Goal: Navigation & Orientation: Find specific page/section

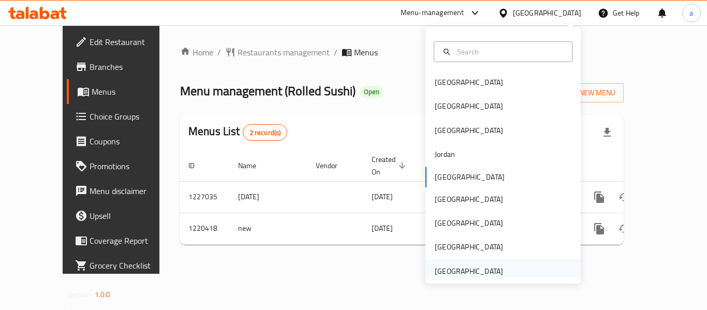
click at [454, 266] on div "[GEOGRAPHIC_DATA]" at bounding box center [469, 271] width 68 height 11
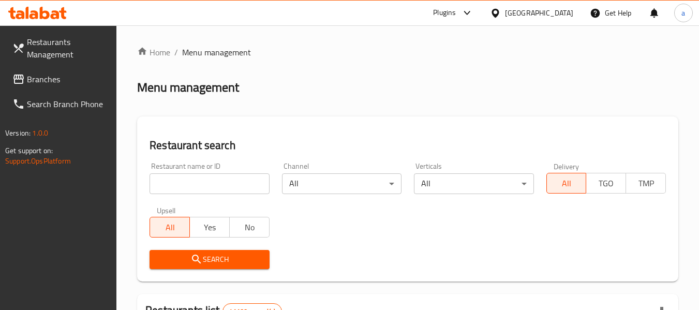
click at [52, 85] on span "Branches" at bounding box center [68, 79] width 82 height 12
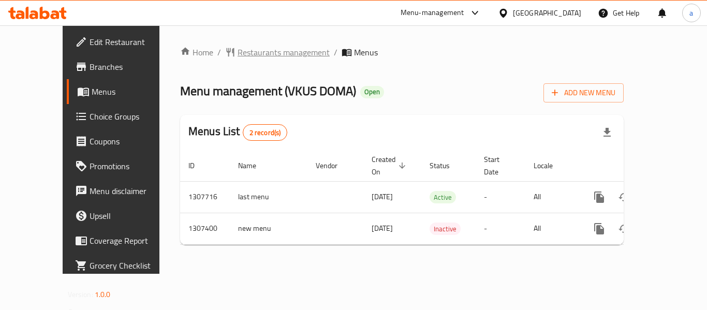
click at [238, 53] on span "Restaurants management" at bounding box center [284, 52] width 92 height 12
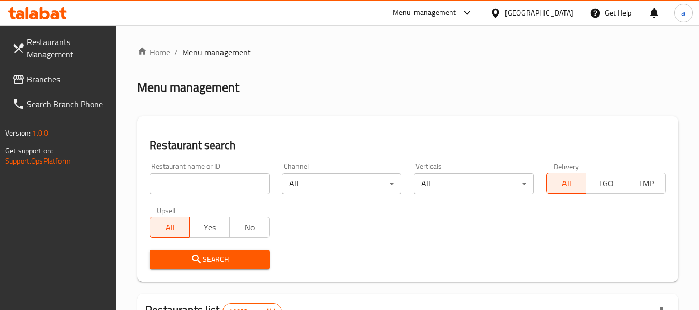
click at [60, 82] on span "Branches" at bounding box center [68, 79] width 82 height 12
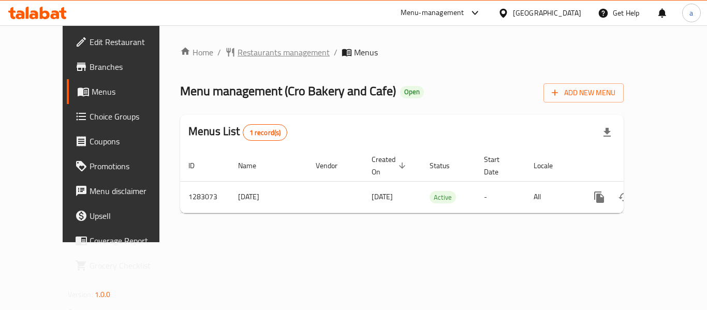
click at [238, 56] on span "Restaurants management" at bounding box center [284, 52] width 92 height 12
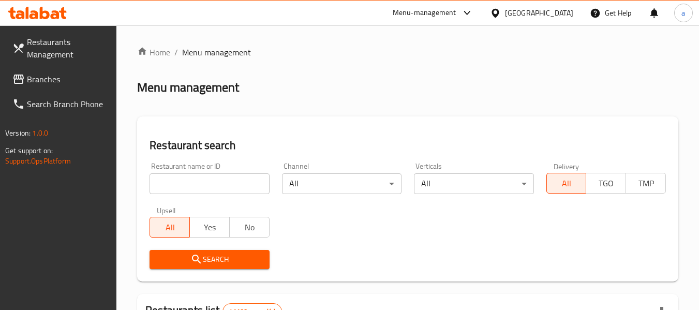
click at [51, 76] on span "Branches" at bounding box center [68, 79] width 82 height 12
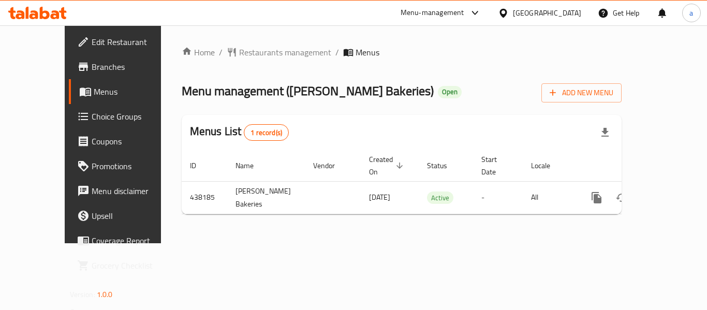
click at [527, 12] on div "[GEOGRAPHIC_DATA]" at bounding box center [547, 12] width 68 height 11
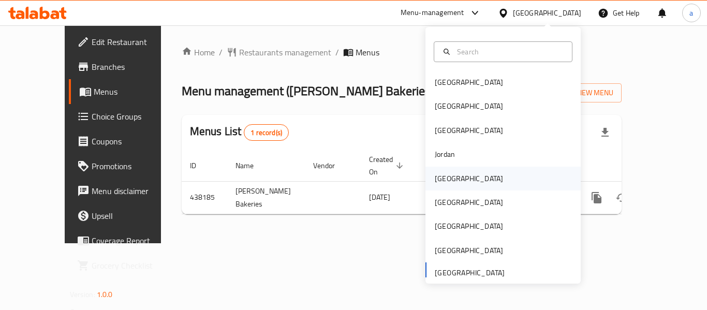
click at [436, 181] on div "Kuwait" at bounding box center [469, 178] width 68 height 11
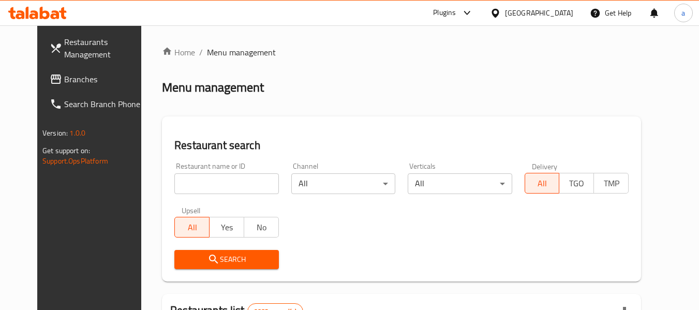
click at [64, 83] on span "Branches" at bounding box center [105, 79] width 82 height 12
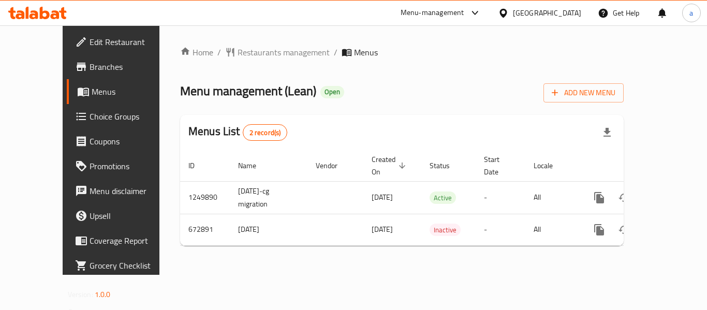
click at [576, 11] on div "Kuwait" at bounding box center [547, 12] width 68 height 11
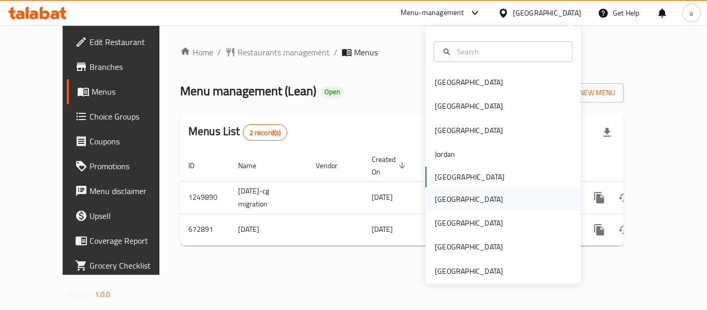
click at [449, 203] on div "Oman" at bounding box center [469, 199] width 85 height 24
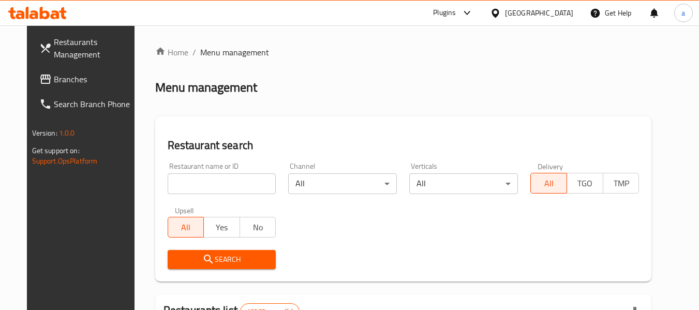
drag, startPoint x: 49, startPoint y: 79, endPoint x: 9, endPoint y: 92, distance: 42.4
click at [54, 79] on span "Branches" at bounding box center [95, 79] width 82 height 12
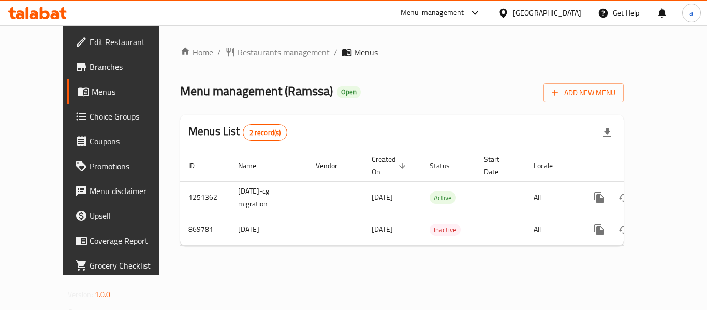
click at [509, 11] on icon at bounding box center [503, 13] width 11 height 11
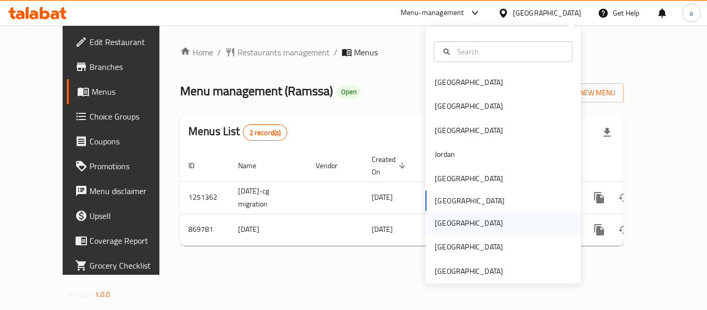
click at [460, 225] on div "[GEOGRAPHIC_DATA]" at bounding box center [503, 223] width 155 height 24
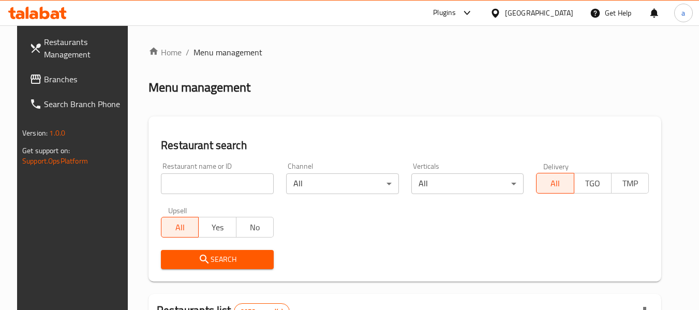
click at [58, 85] on span "Branches" at bounding box center [85, 79] width 82 height 12
